Goal: Information Seeking & Learning: Learn about a topic

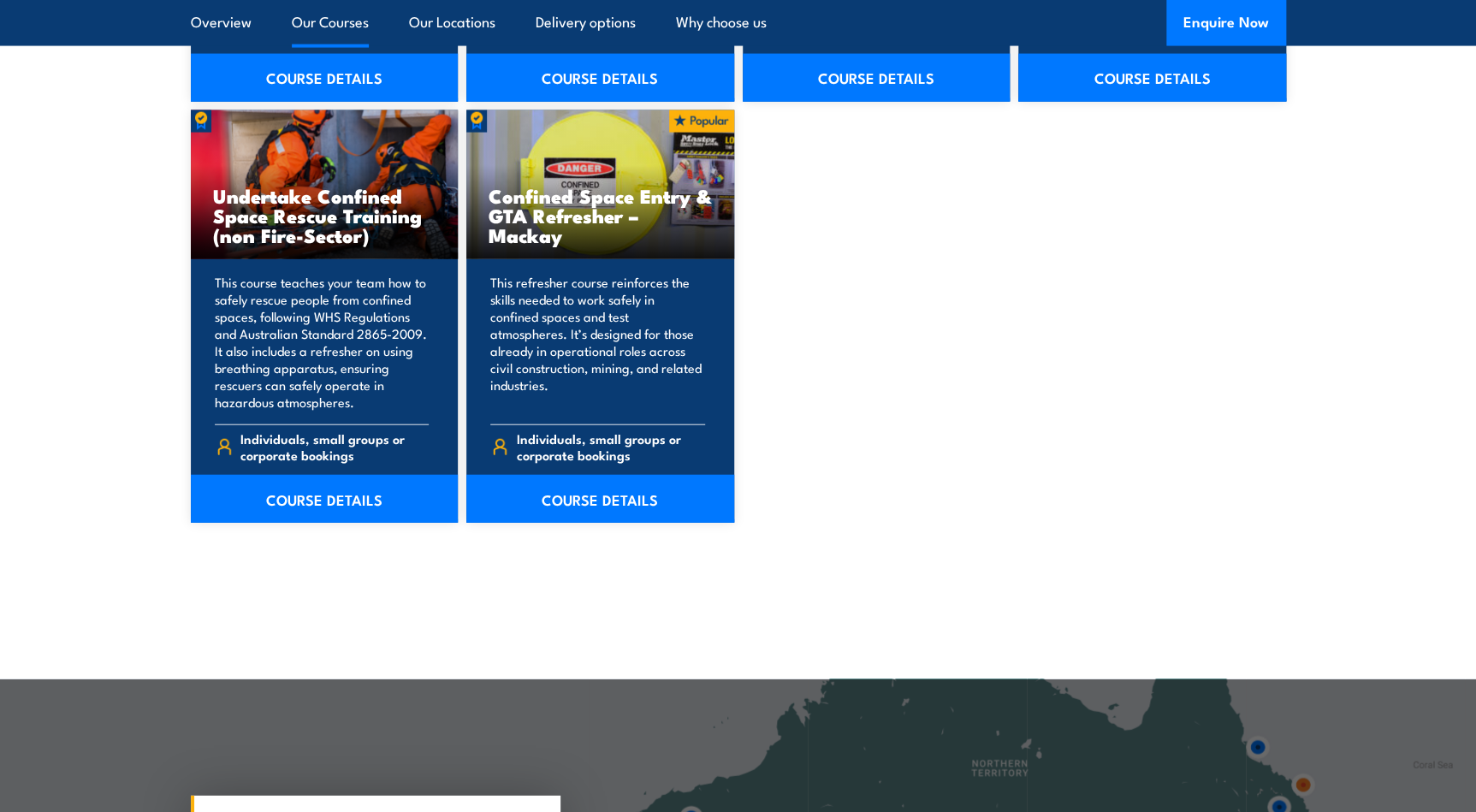
scroll to position [1556, 0]
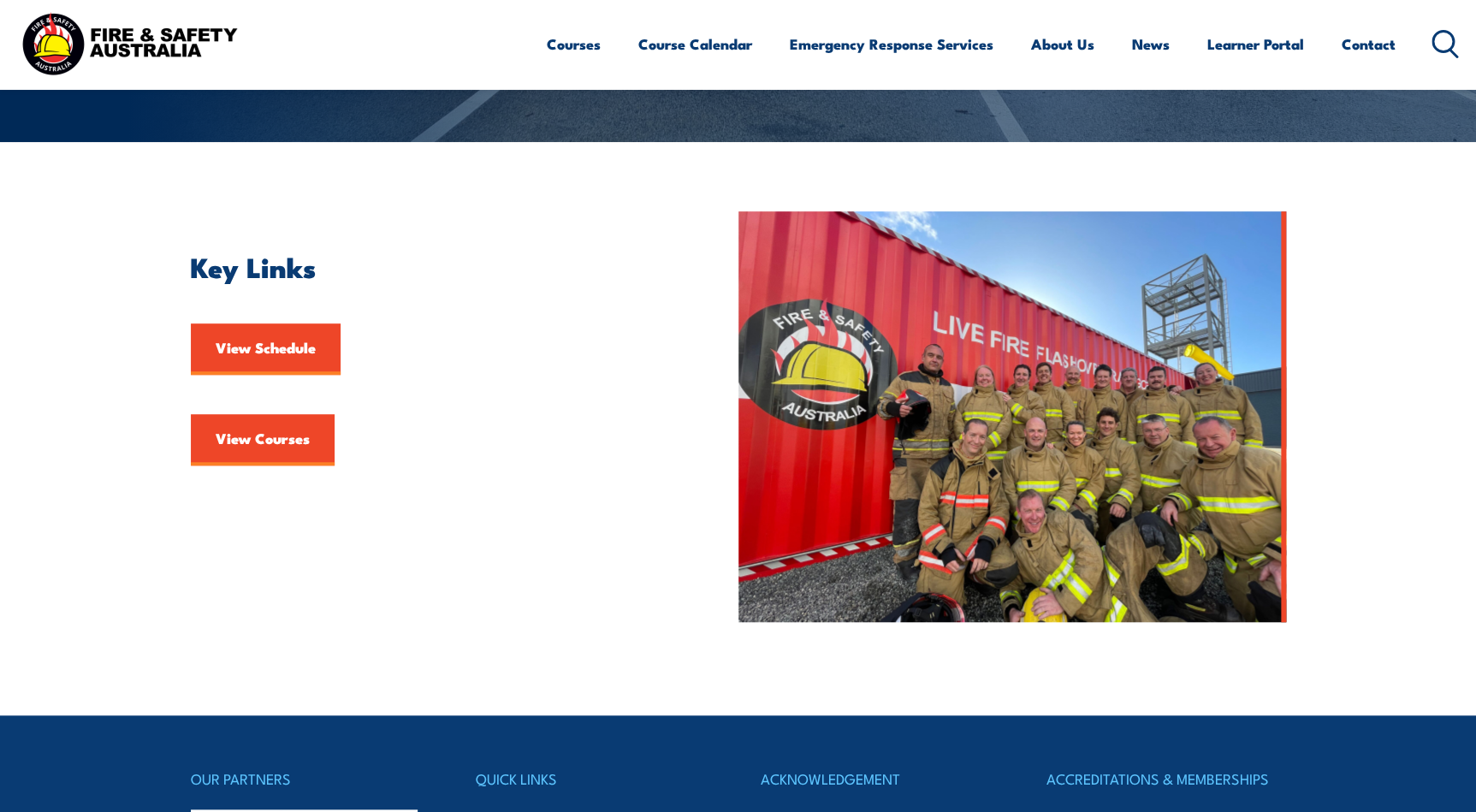
scroll to position [311, 0]
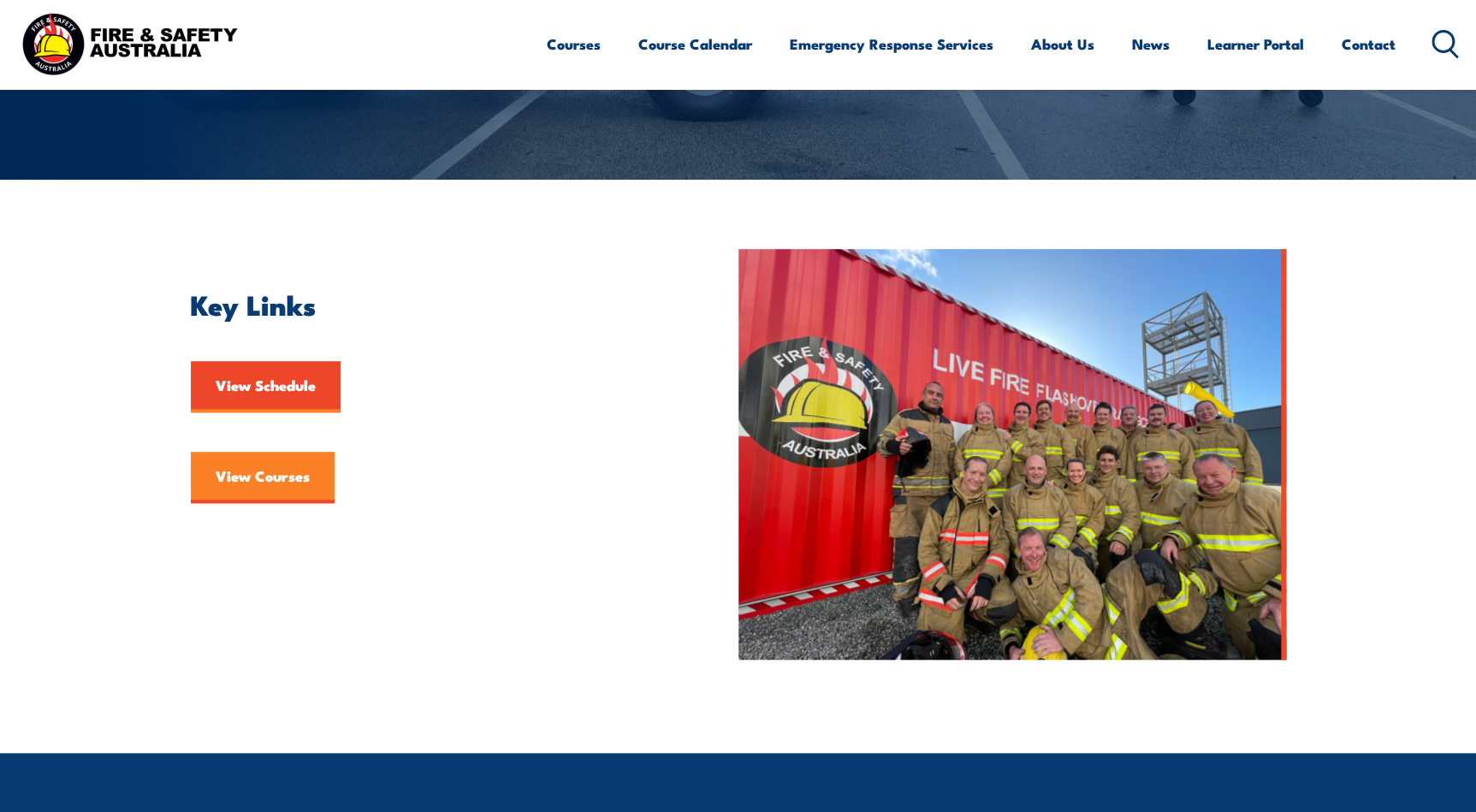
click at [252, 471] on link "View Courses" at bounding box center [263, 477] width 144 height 51
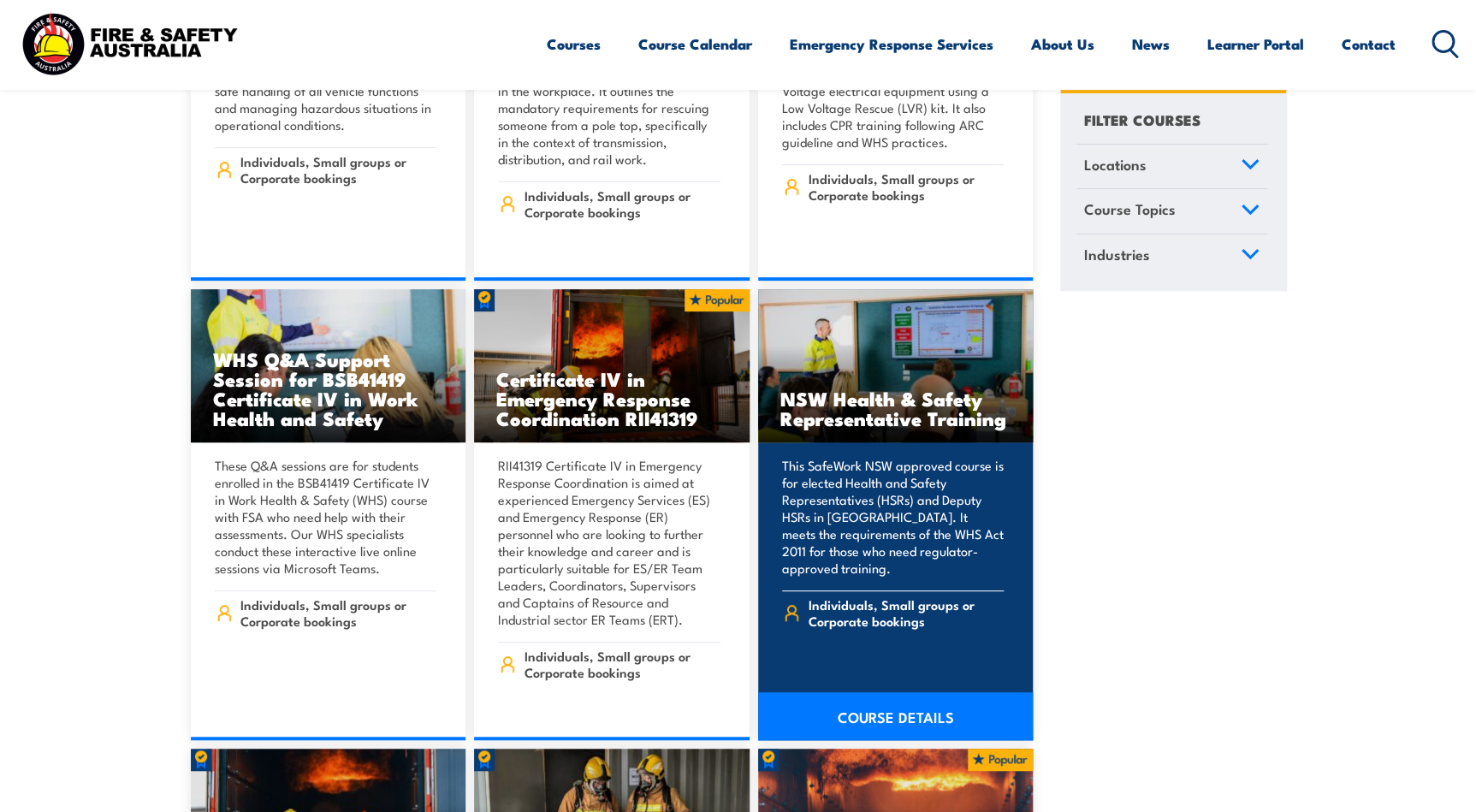
scroll to position [3656, 0]
